Goal: Task Accomplishment & Management: Use online tool/utility

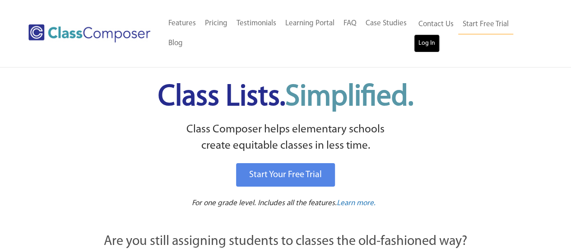
click at [429, 37] on link "Log In" at bounding box center [427, 43] width 26 height 18
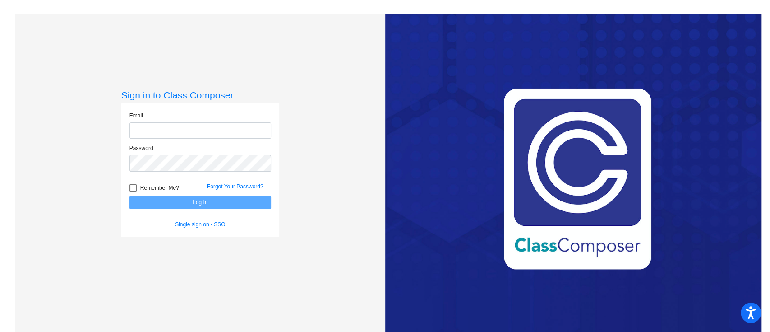
type input "[PERSON_NAME][EMAIL_ADDRESS][DOMAIN_NAME]"
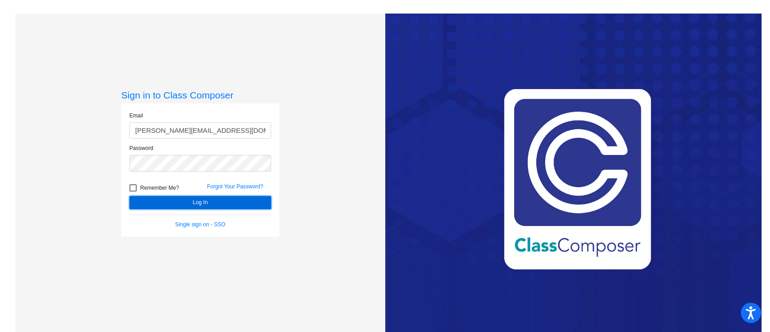
click at [166, 203] on button "Log In" at bounding box center [200, 202] width 142 height 13
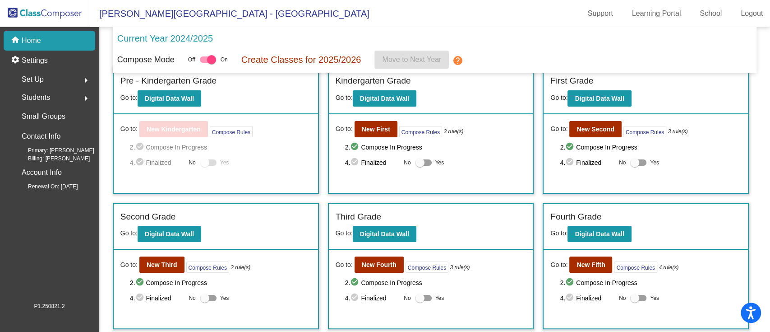
scroll to position [11, 0]
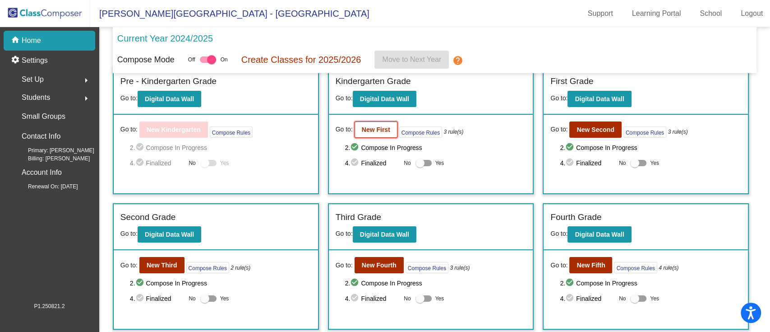
click at [378, 128] on b "New First" at bounding box center [376, 129] width 28 height 7
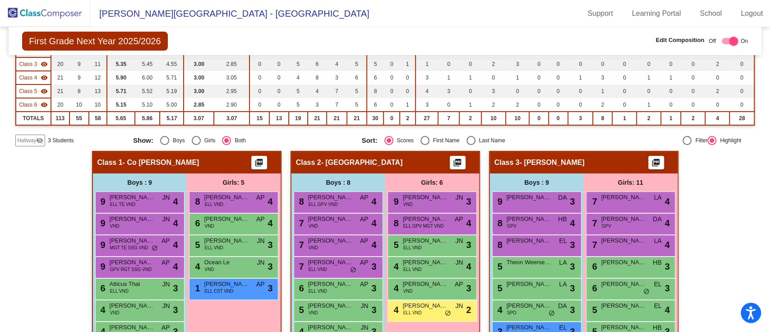
scroll to position [129, 0]
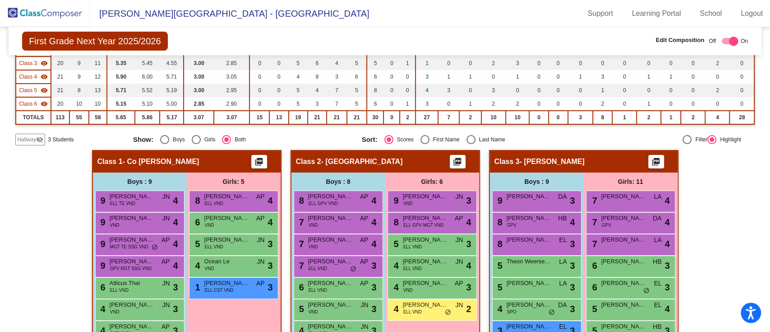
click at [264, 159] on button "picture_as_pdf" at bounding box center [259, 162] width 16 height 14
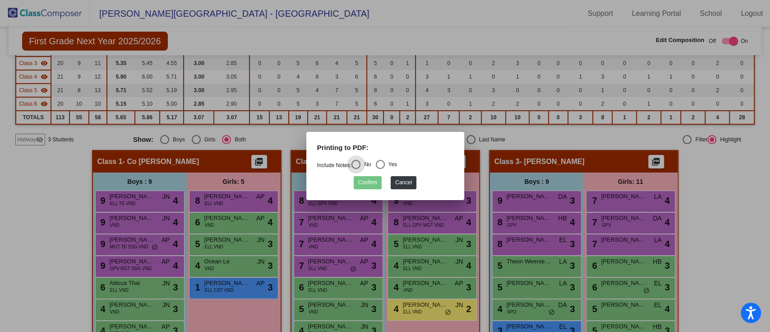
click at [383, 163] on div "Select an option" at bounding box center [380, 164] width 9 height 9
click at [380, 169] on input "Yes" at bounding box center [380, 169] width 0 height 0
radio input "true"
click at [378, 182] on button "Confirm" at bounding box center [368, 182] width 28 height 13
